Goal: Check status

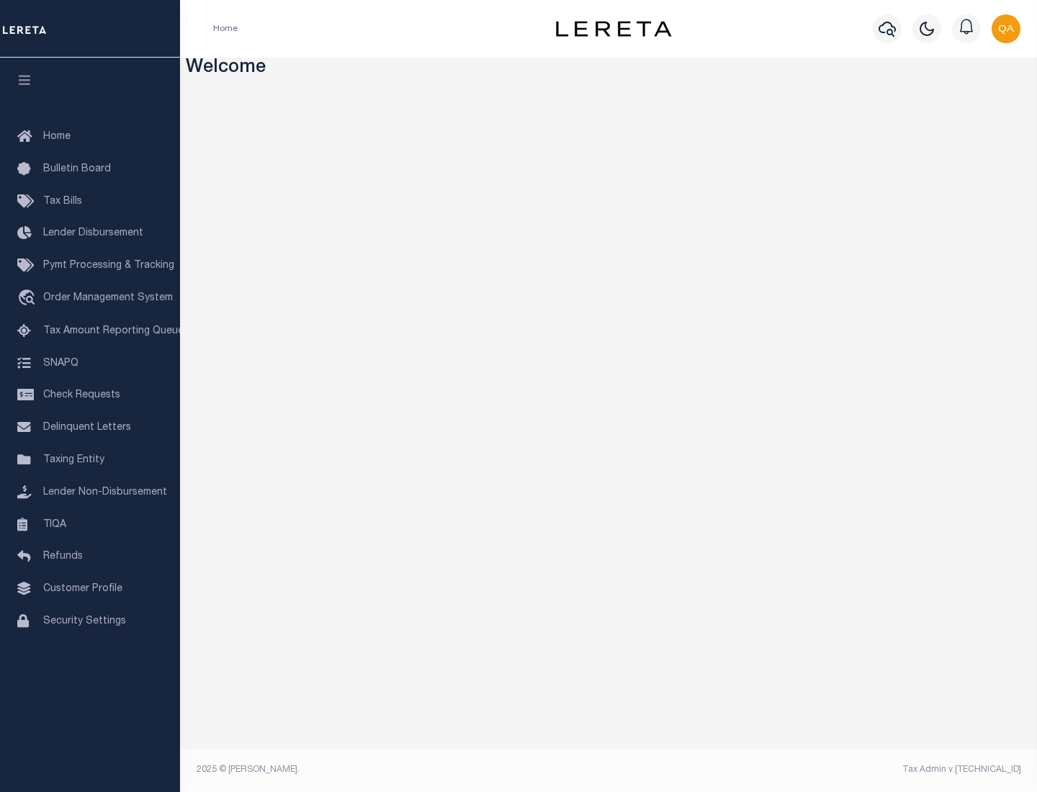
click at [90, 395] on span "Check Requests" at bounding box center [81, 395] width 77 height 10
select select "50"
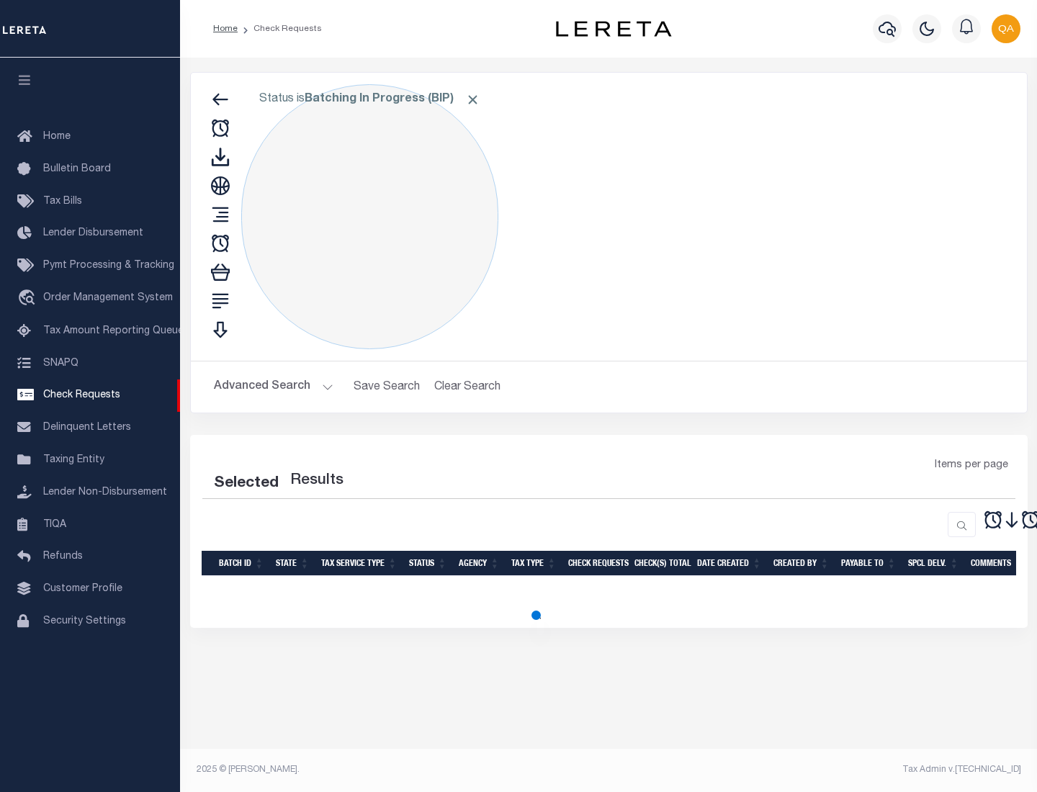
select select "50"
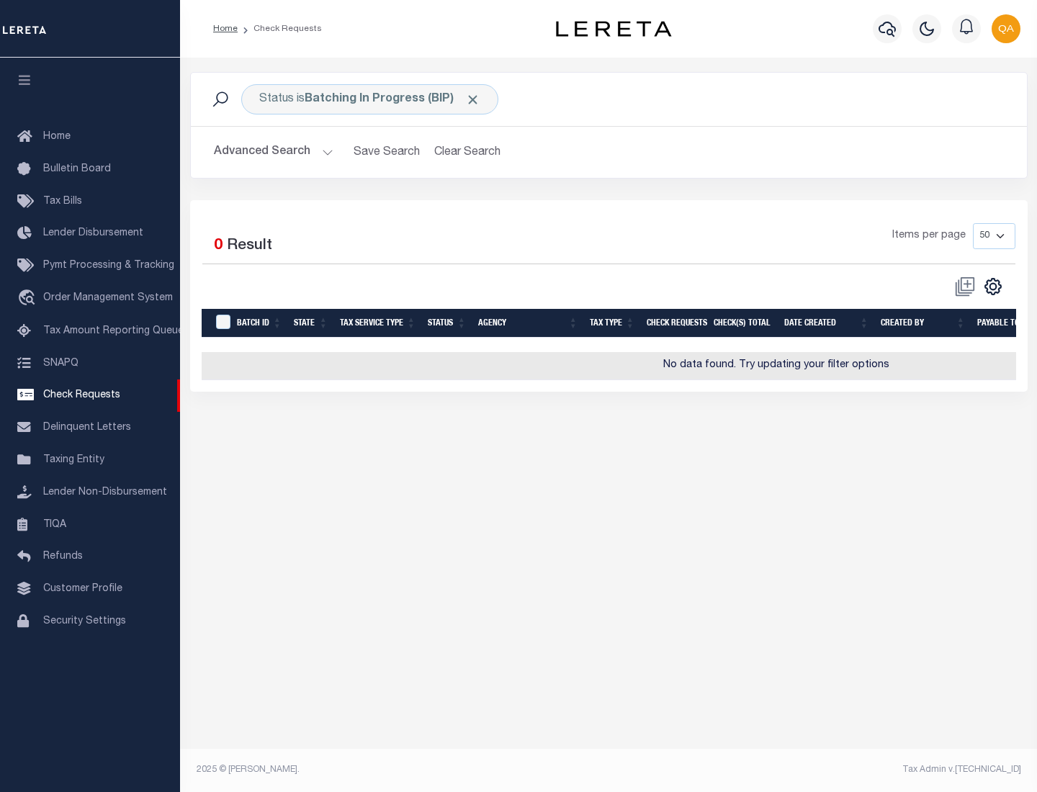
click at [473, 99] on span "Click to Remove" at bounding box center [472, 99] width 15 height 15
